Goal: Information Seeking & Learning: Learn about a topic

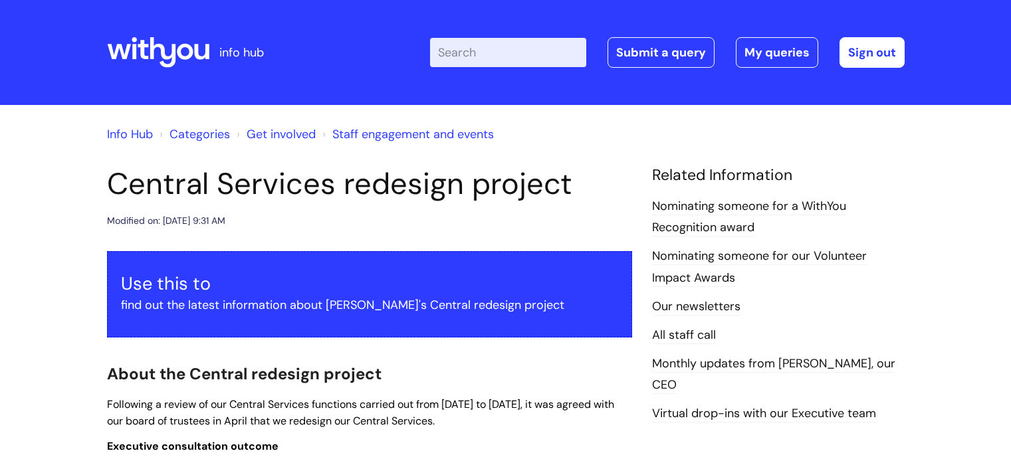
scroll to position [957, 0]
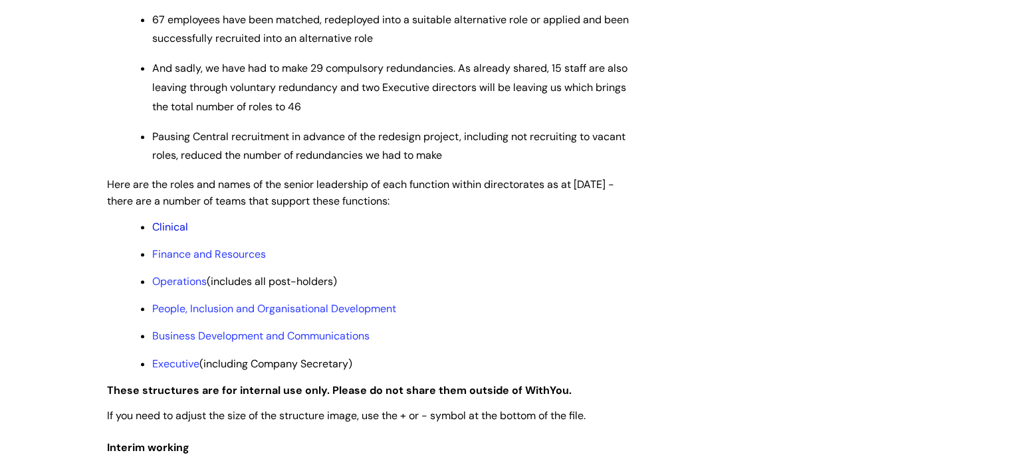
click at [176, 234] on link "Clinical" at bounding box center [170, 227] width 36 height 14
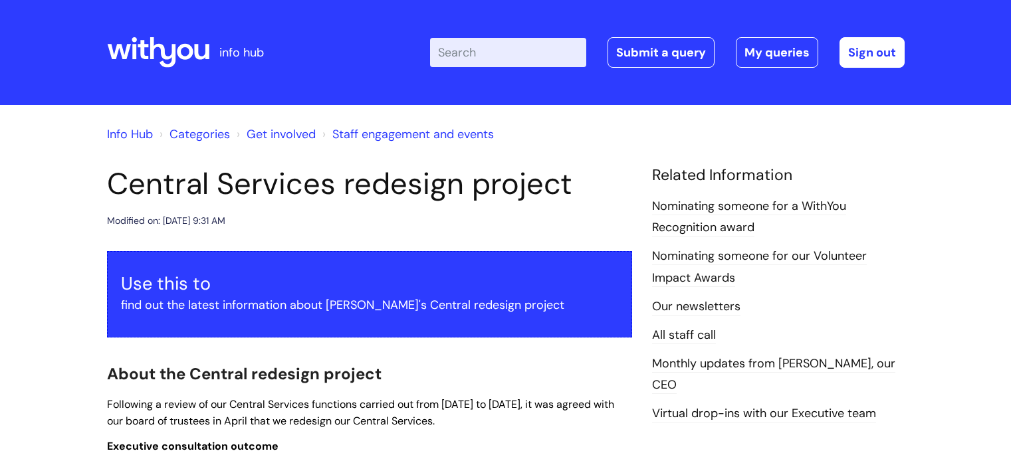
scroll to position [957, 0]
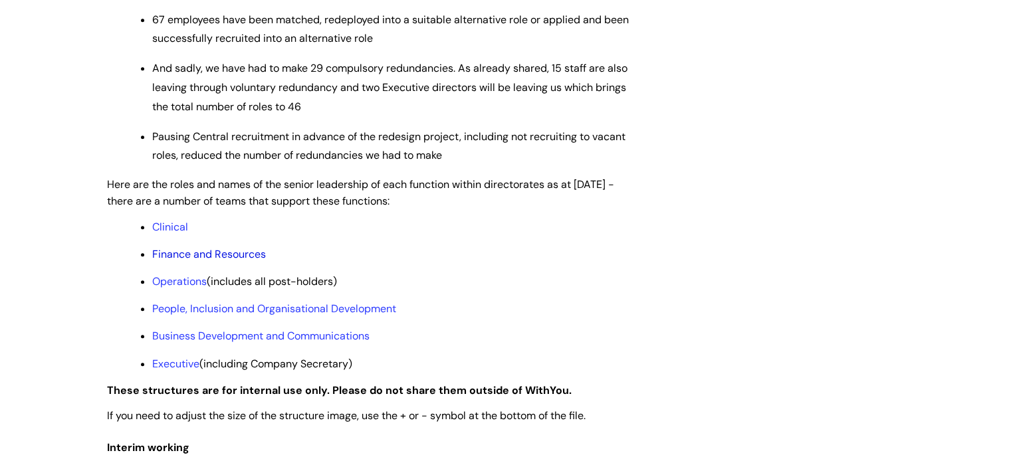
click at [180, 261] on link "Finance and Resources" at bounding box center [209, 254] width 114 height 14
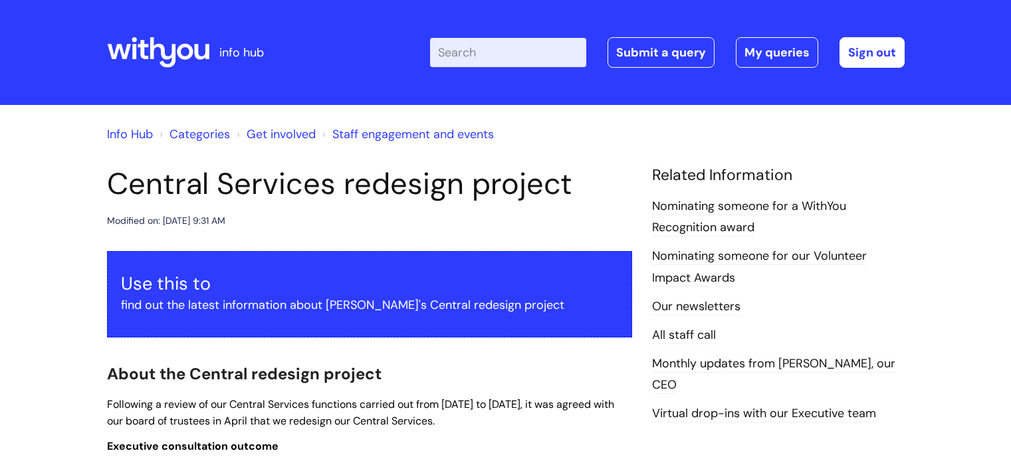
scroll to position [957, 0]
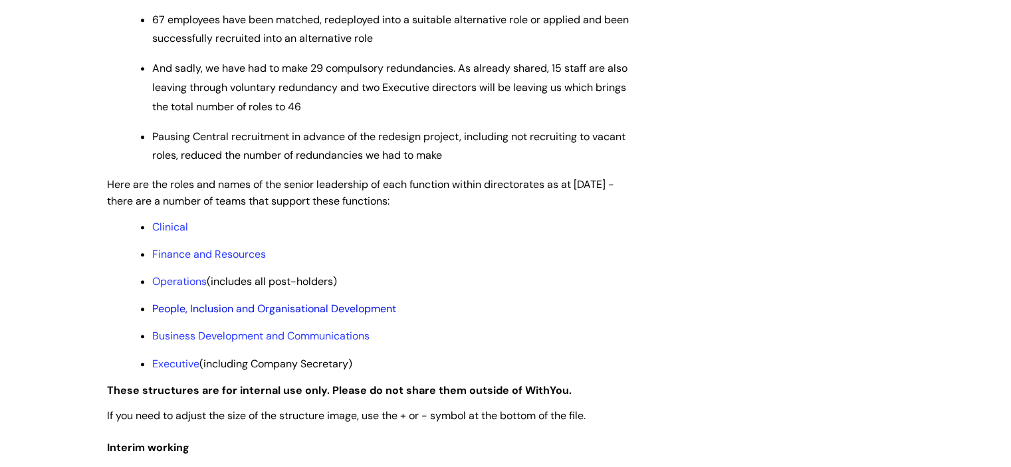
click at [205, 316] on link "People, Inclusion and Organisational Development" at bounding box center [274, 309] width 244 height 14
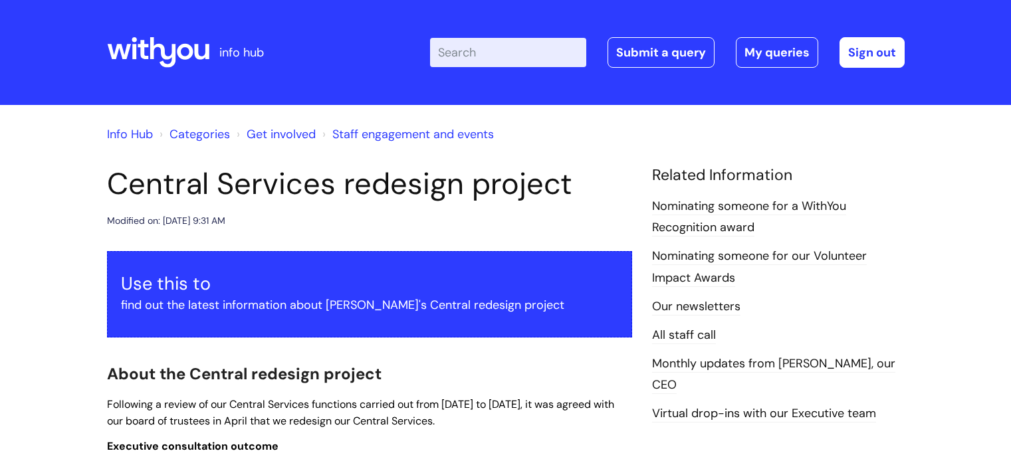
scroll to position [957, 0]
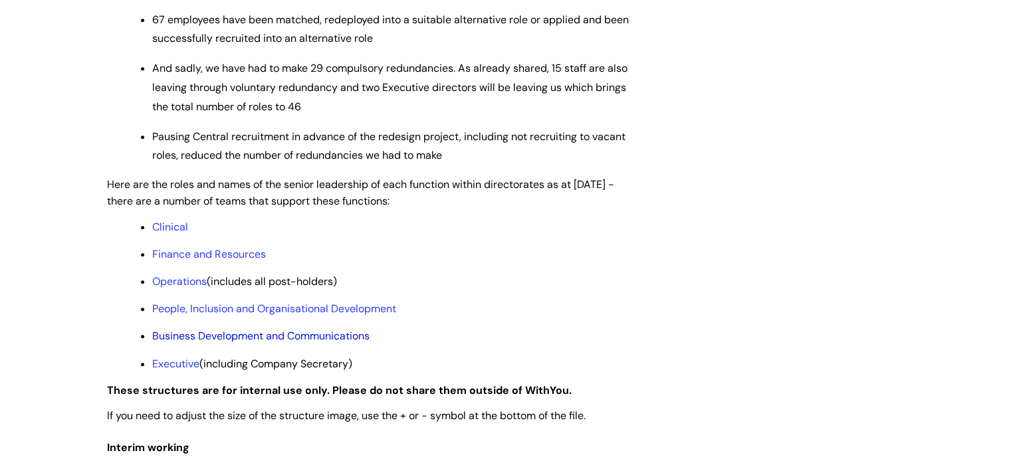
click at [247, 343] on link "Business Development and Communications" at bounding box center [260, 336] width 217 height 14
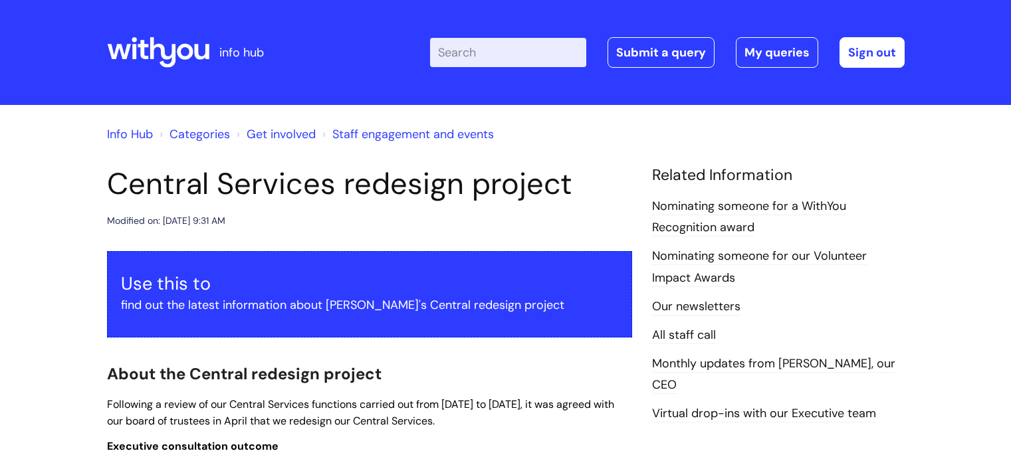
scroll to position [957, 0]
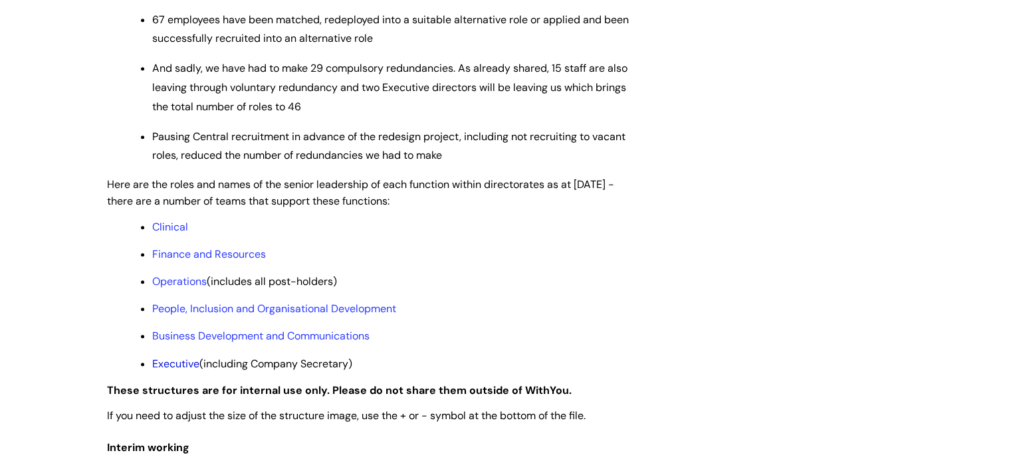
click at [176, 371] on link "Executive" at bounding box center [175, 364] width 47 height 14
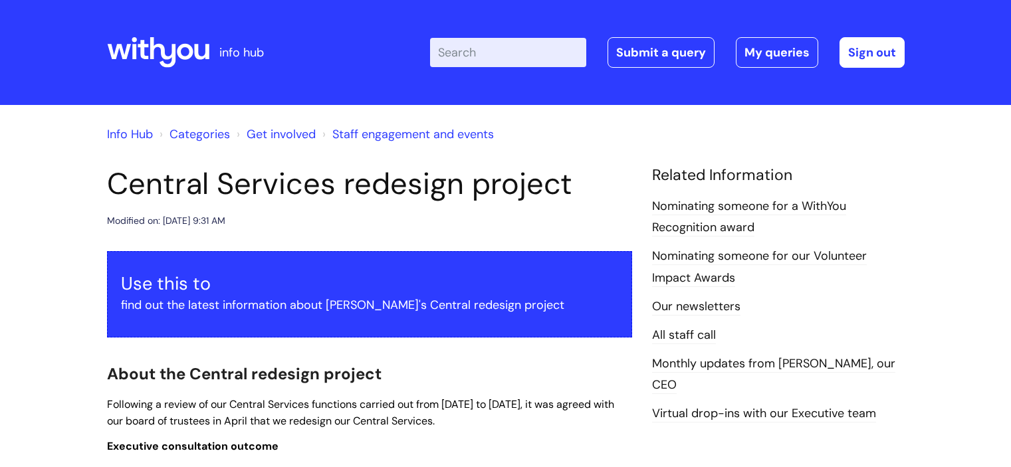
scroll to position [957, 0]
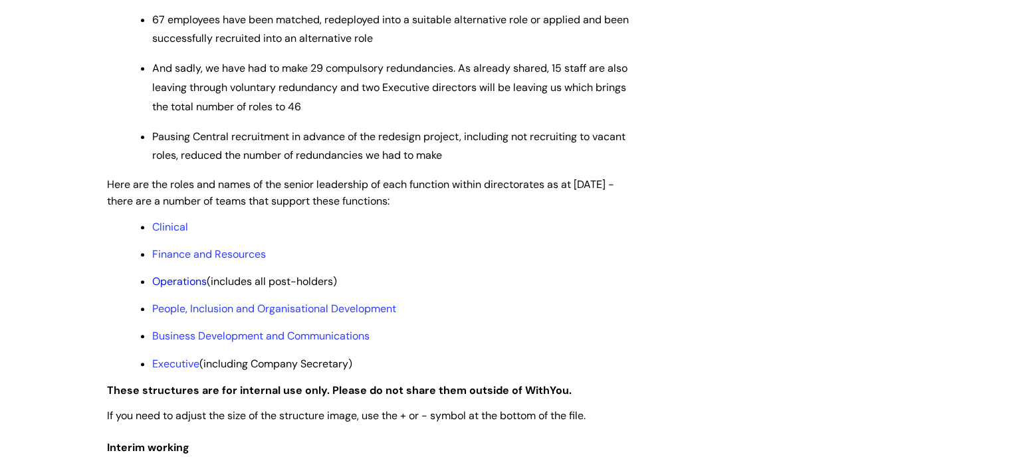
click at [180, 289] on link "Operations" at bounding box center [179, 282] width 55 height 14
